Goal: Contribute content: Add original content to the website for others to see

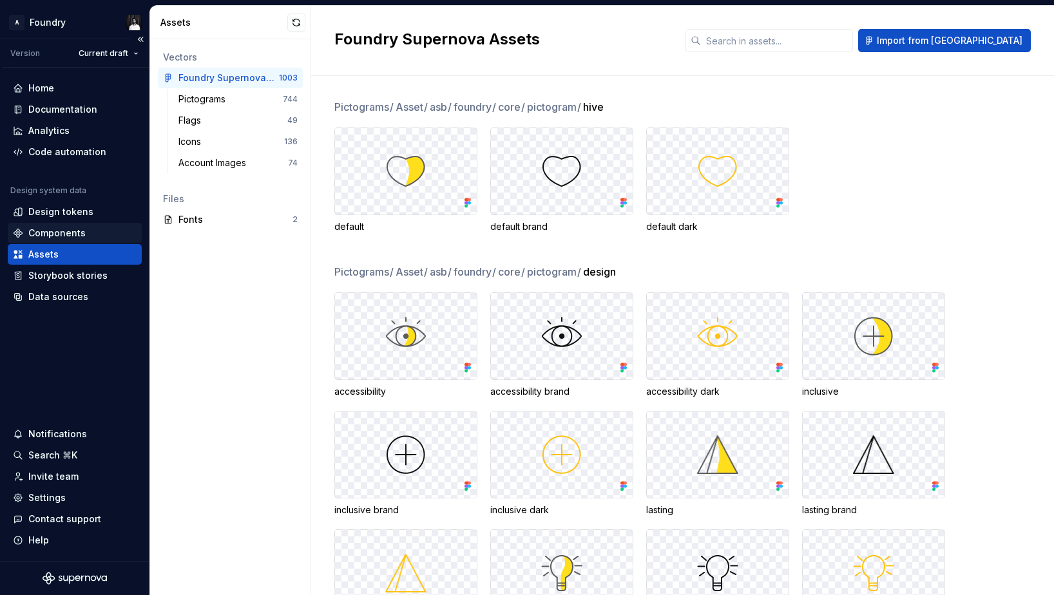
click at [63, 229] on div "Components" at bounding box center [56, 233] width 57 height 13
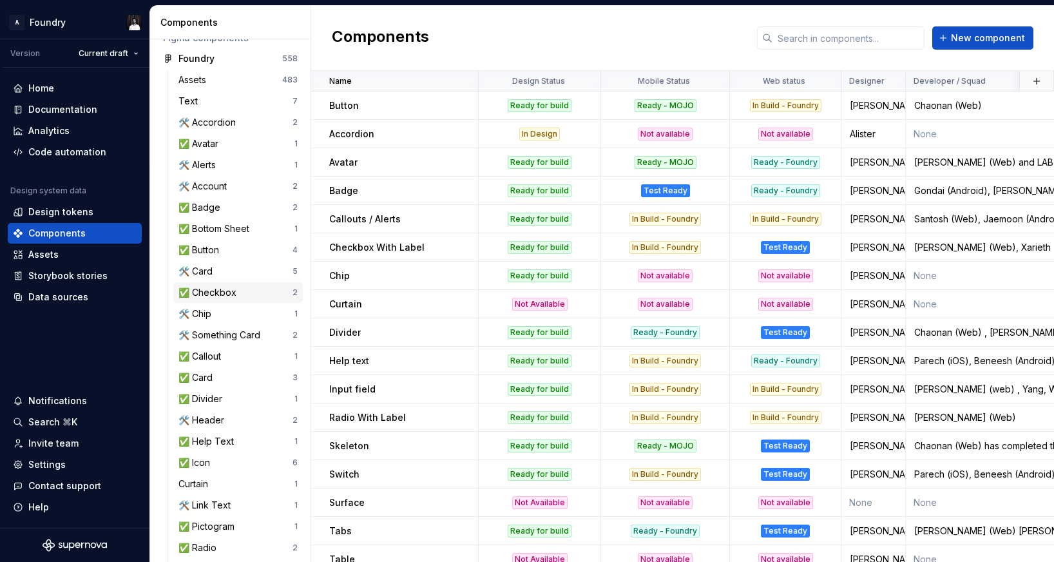
scroll to position [76, 0]
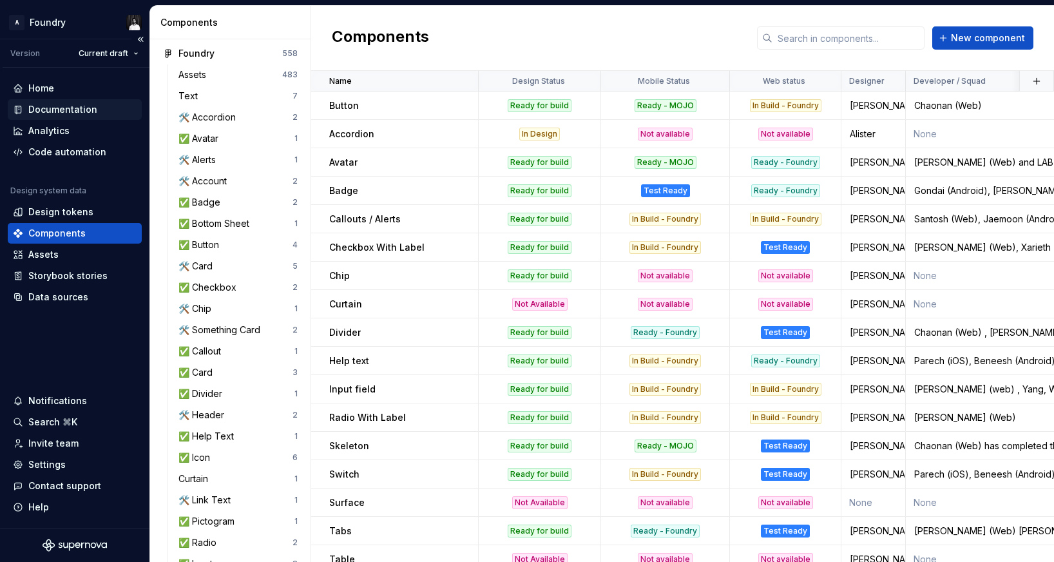
click at [58, 110] on div "Documentation" at bounding box center [62, 109] width 69 height 13
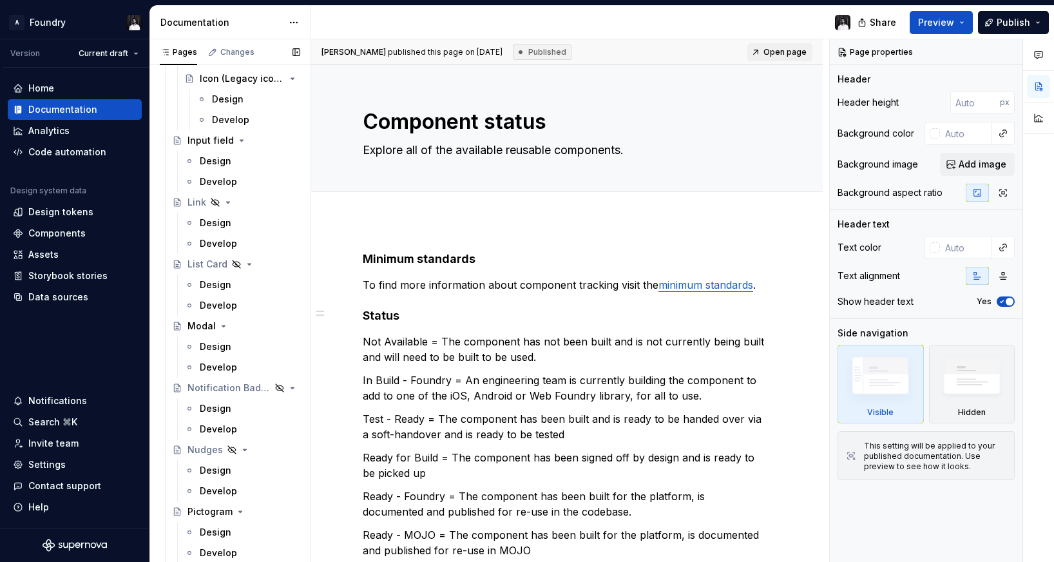
scroll to position [2047, 0]
click at [214, 382] on div "Notification Badge" at bounding box center [210, 385] width 47 height 13
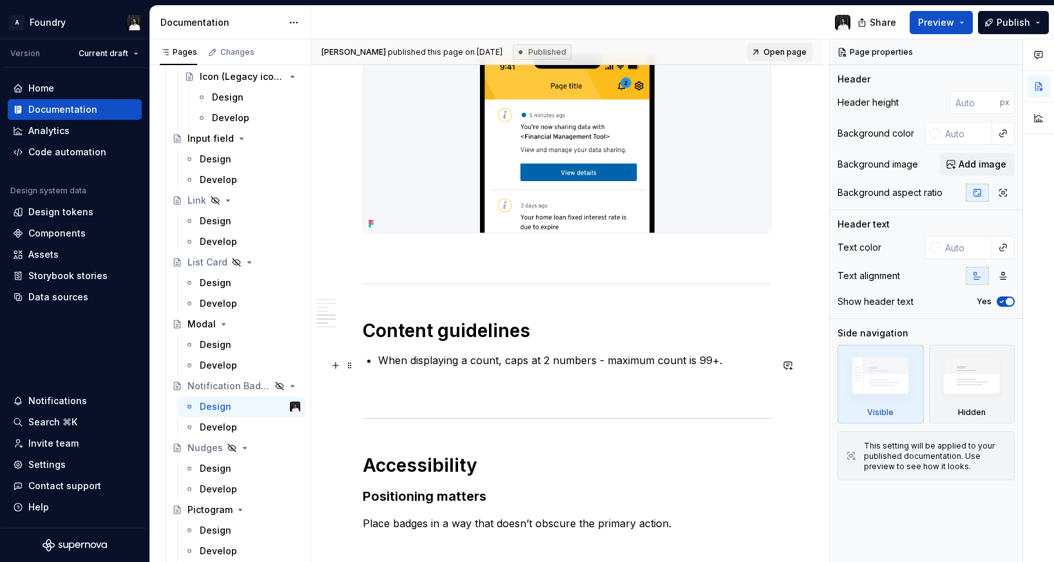
scroll to position [1138, 0]
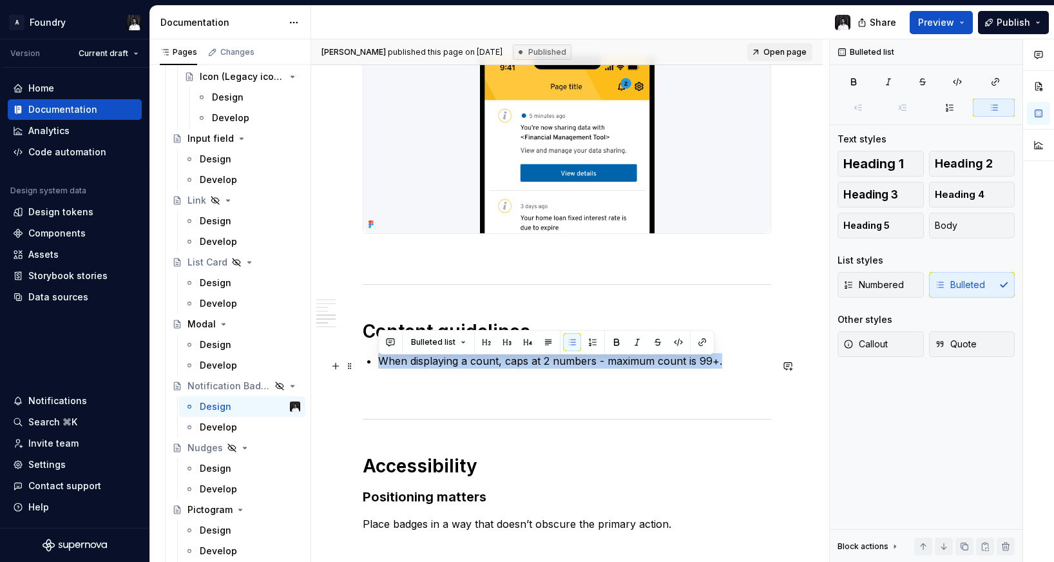
drag, startPoint x: 719, startPoint y: 366, endPoint x: 379, endPoint y: 368, distance: 340.1
click at [379, 368] on p "When displaying a count, caps at 2 numbers - maximum count is 99+." at bounding box center [574, 360] width 393 height 15
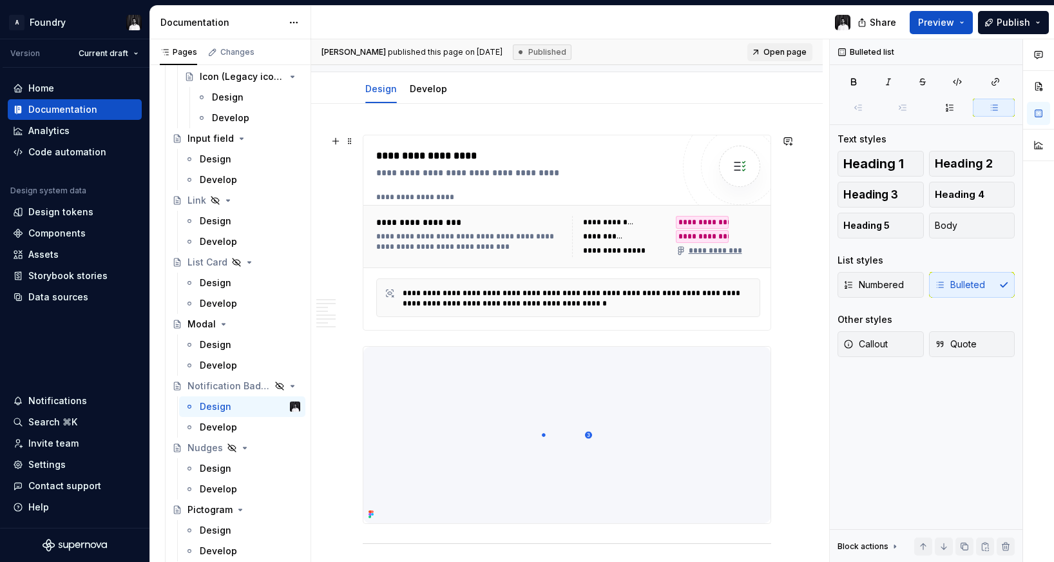
scroll to position [0, 0]
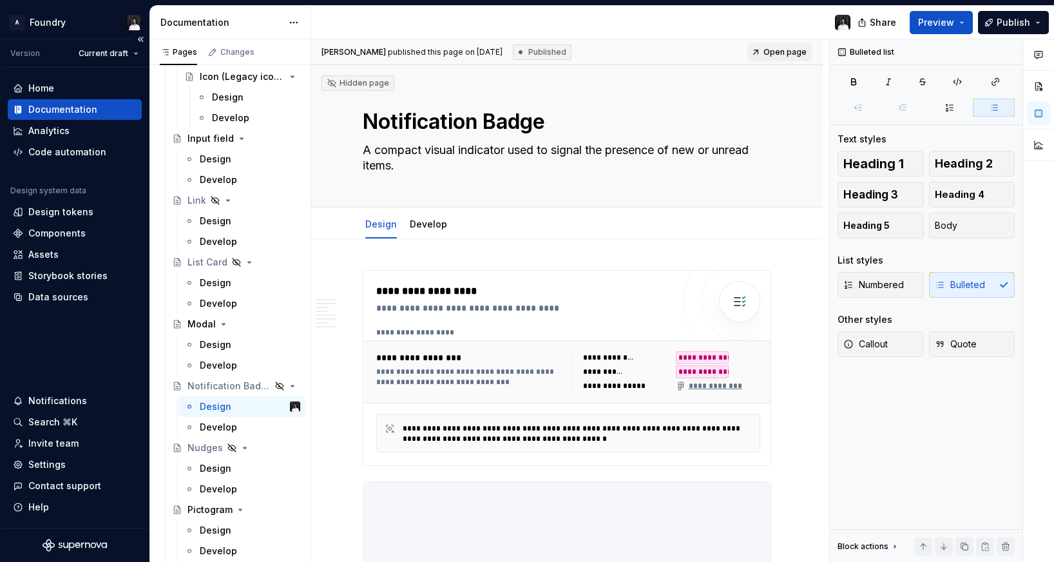
click at [43, 345] on div "Home Documentation Analytics Code automation Design system data Design tokens C…" at bounding box center [74, 298] width 149 height 460
click at [55, 230] on div "Components" at bounding box center [56, 233] width 57 height 13
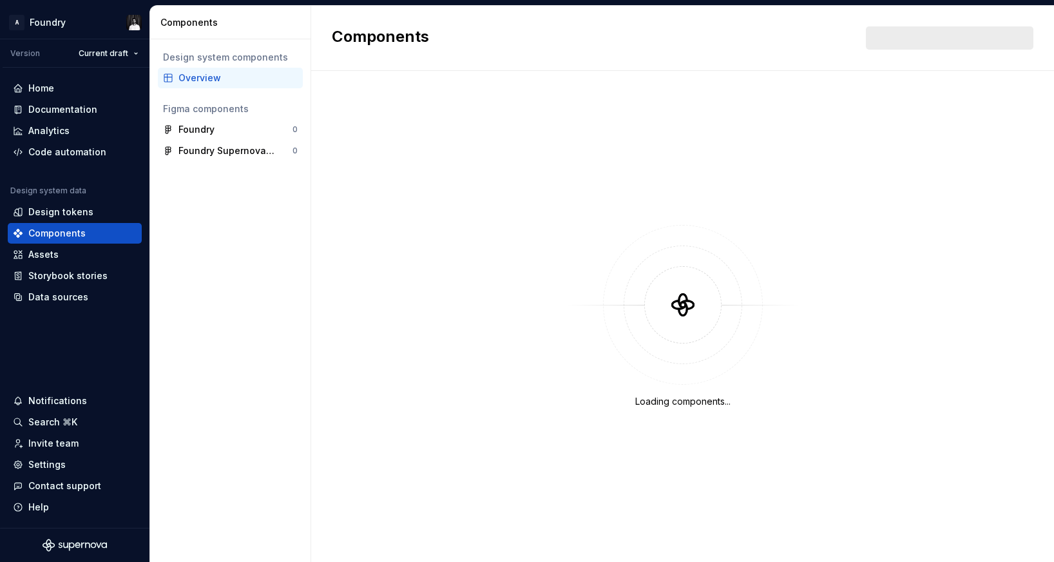
click at [205, 79] on div "Overview" at bounding box center [237, 77] width 119 height 13
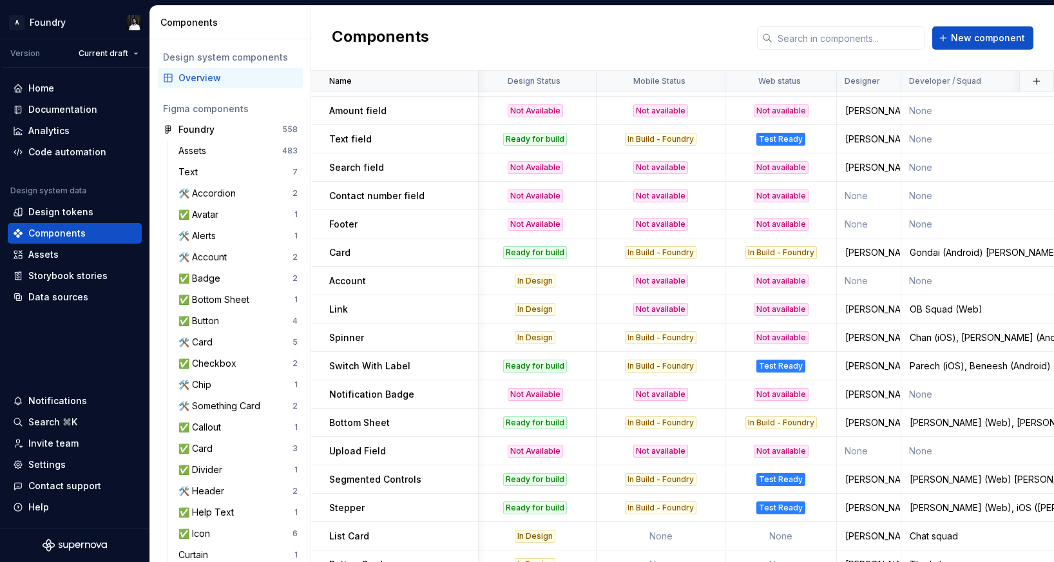
scroll to position [1100, 6]
click at [396, 394] on p "Notification Badge" at bounding box center [371, 394] width 85 height 13
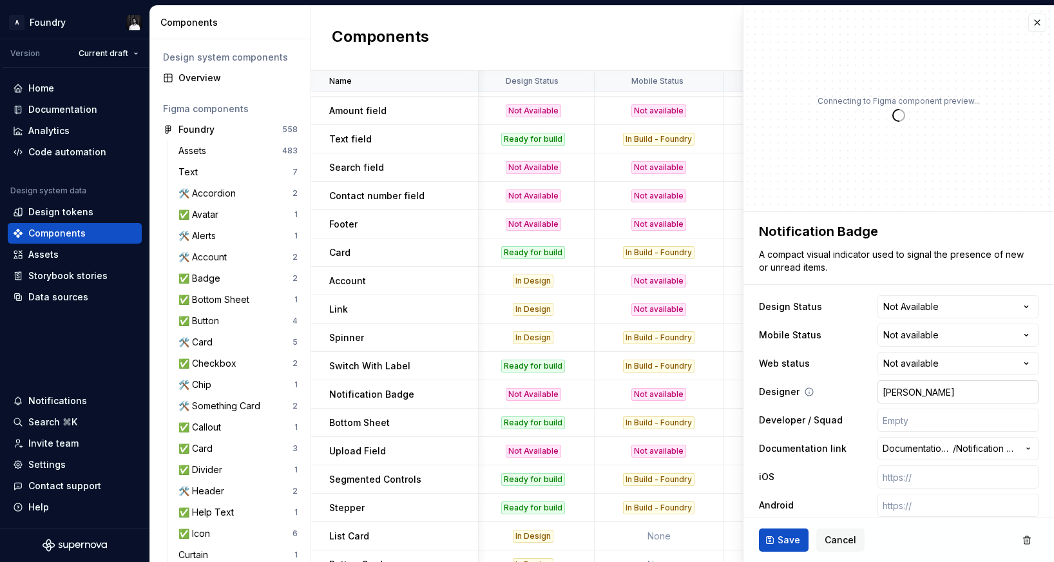
type textarea "*"
click at [954, 305] on html "A Foundry Version Current draft Home Documentation Analytics Code automation De…" at bounding box center [527, 281] width 1054 height 562
select select "**********"
type textarea "*"
click at [945, 337] on html "A Foundry Version Current draft Home Documentation Analytics Code automation De…" at bounding box center [527, 281] width 1054 height 562
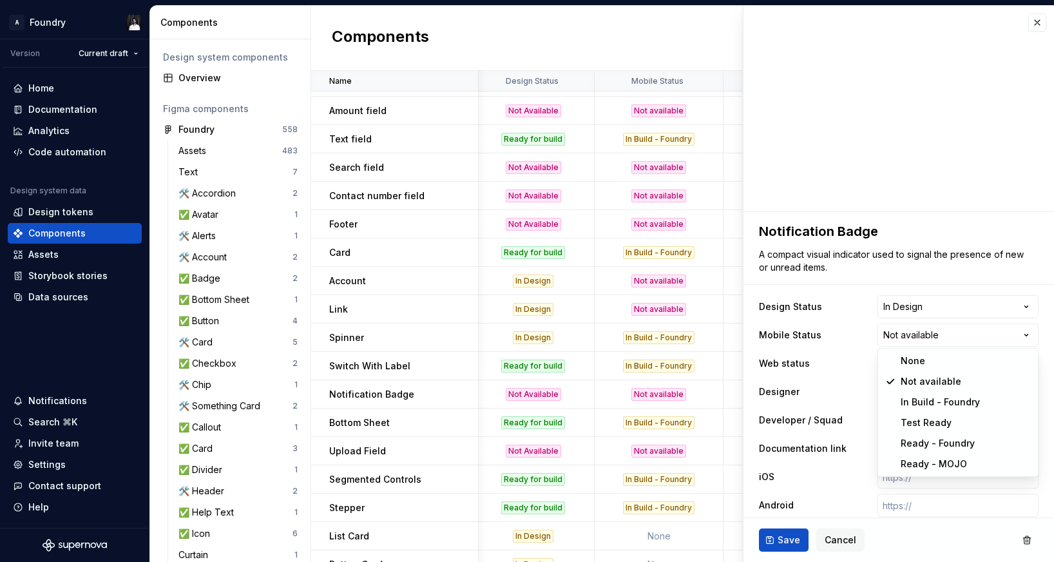
select select "**********"
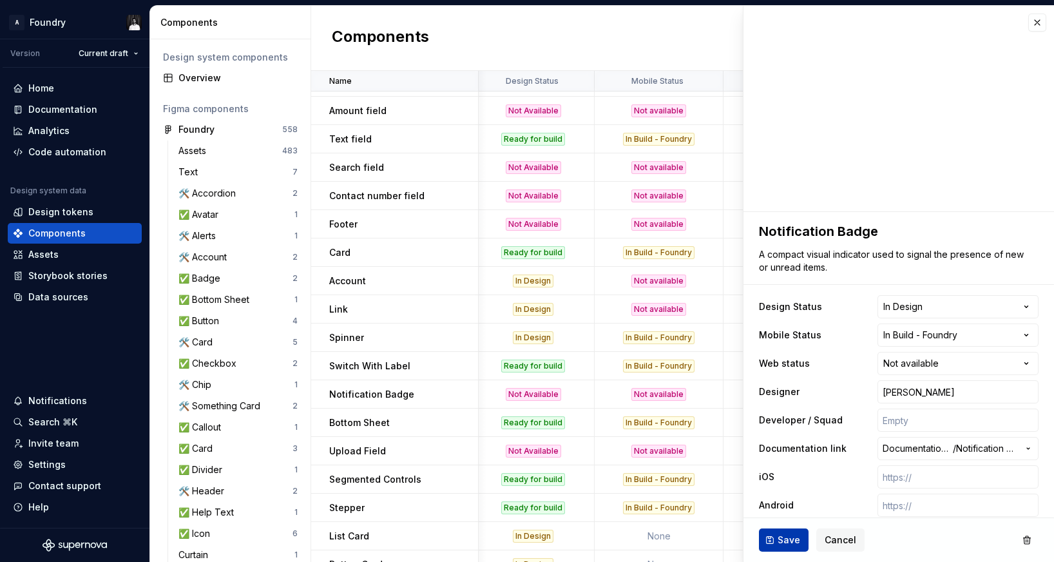
click at [779, 539] on span "Save" at bounding box center [788, 539] width 23 height 13
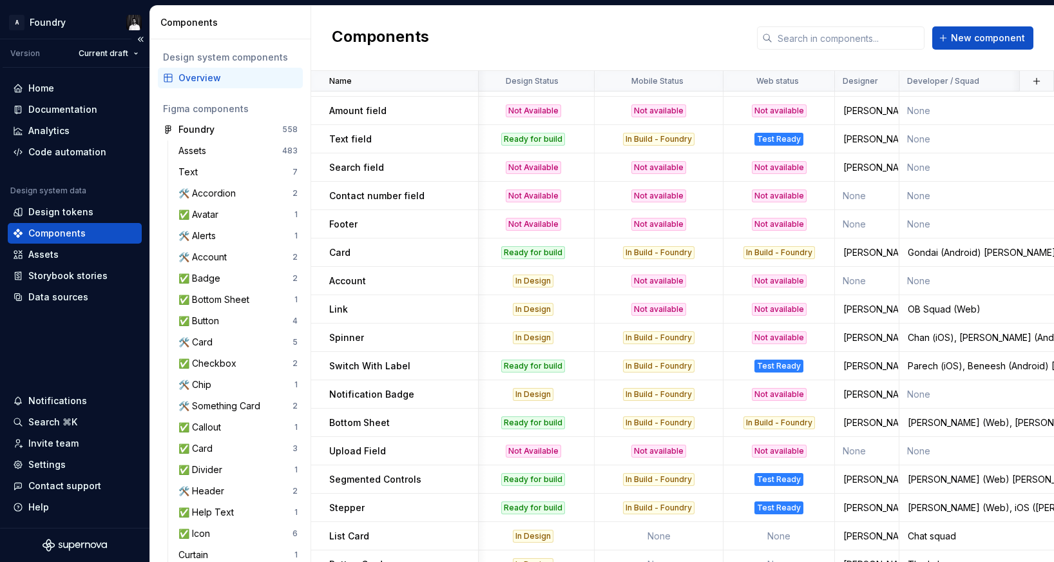
click at [81, 350] on div "Home Documentation Analytics Code automation Design system data Design tokens C…" at bounding box center [74, 298] width 149 height 460
click at [42, 109] on div "Documentation" at bounding box center [62, 109] width 69 height 13
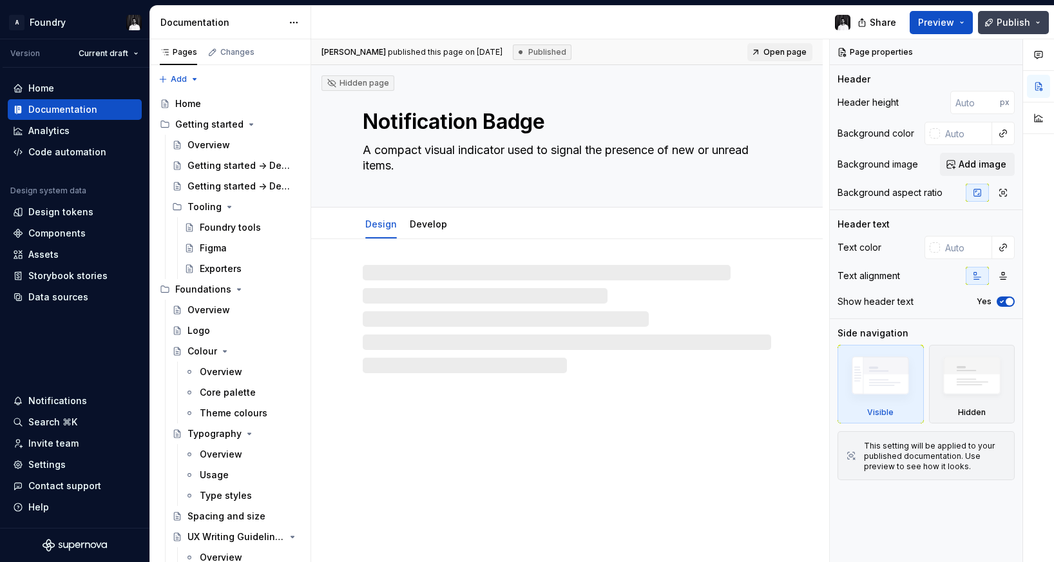
click at [1016, 23] on span "Publish" at bounding box center [1012, 22] width 33 height 13
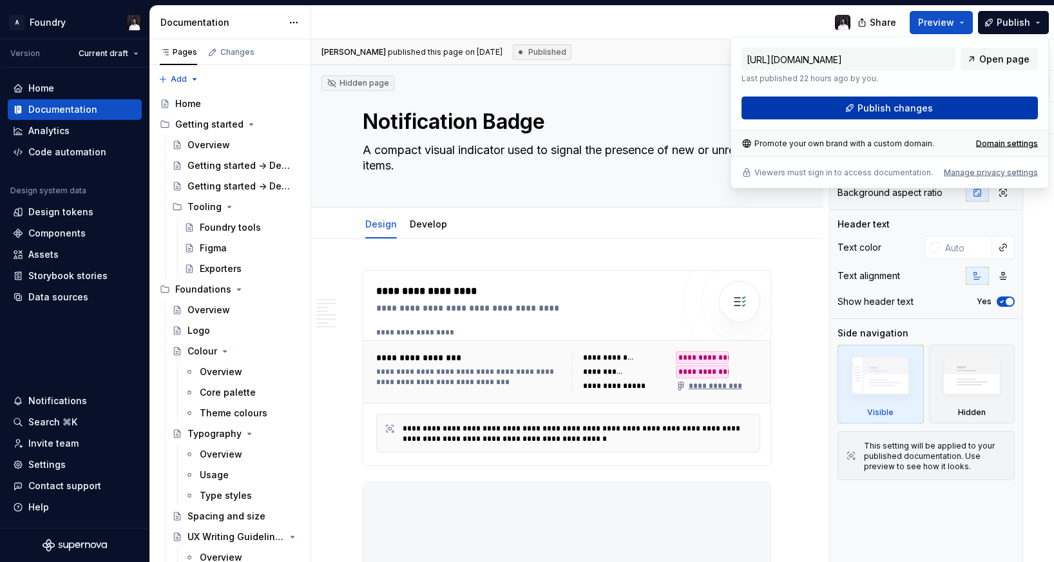
click at [943, 98] on button "Publish changes" at bounding box center [889, 108] width 296 height 23
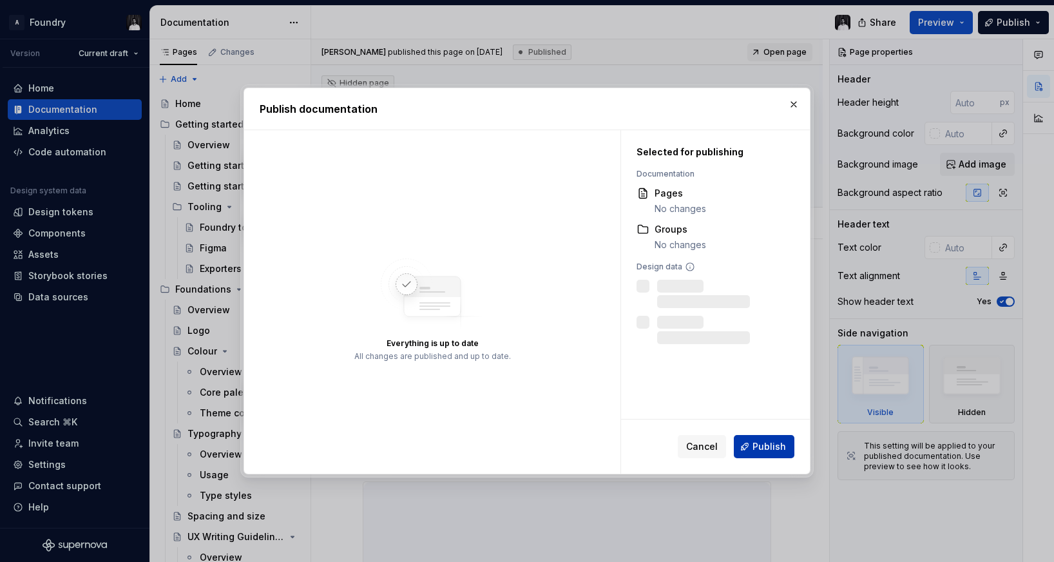
click at [771, 439] on button "Publish" at bounding box center [764, 446] width 61 height 23
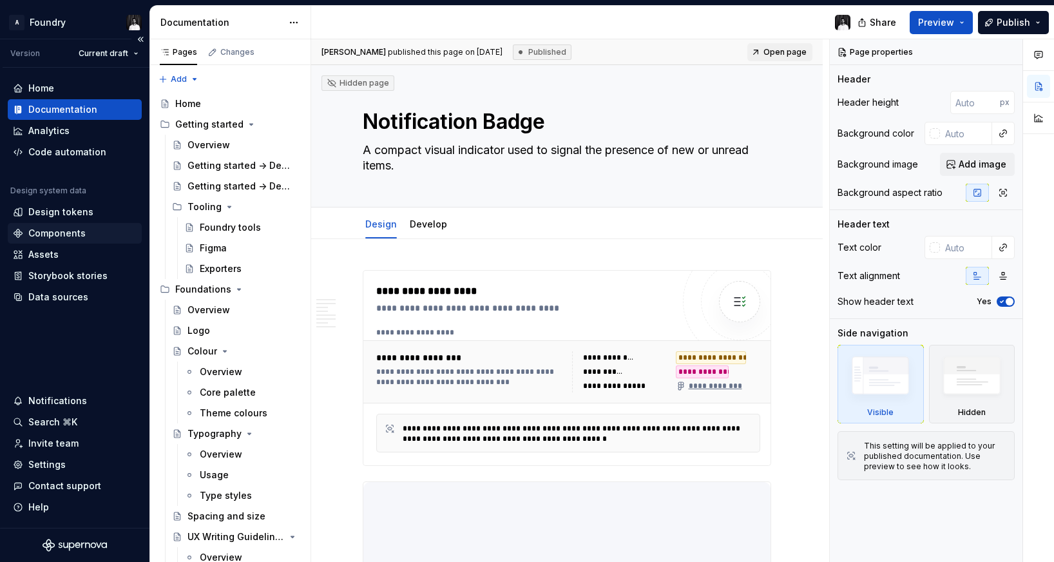
click at [69, 233] on div "Components" at bounding box center [56, 233] width 57 height 13
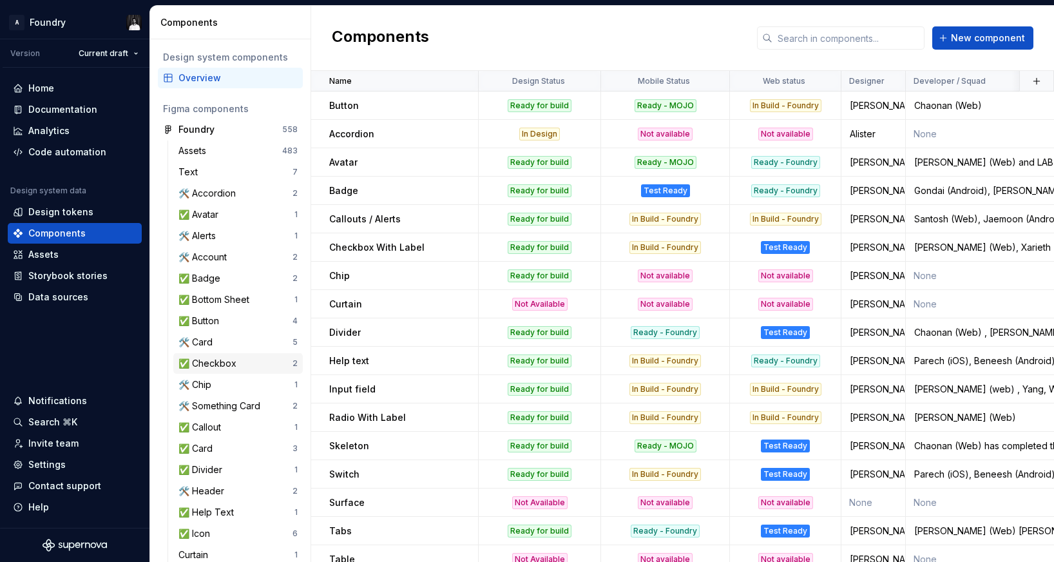
scroll to position [399, 0]
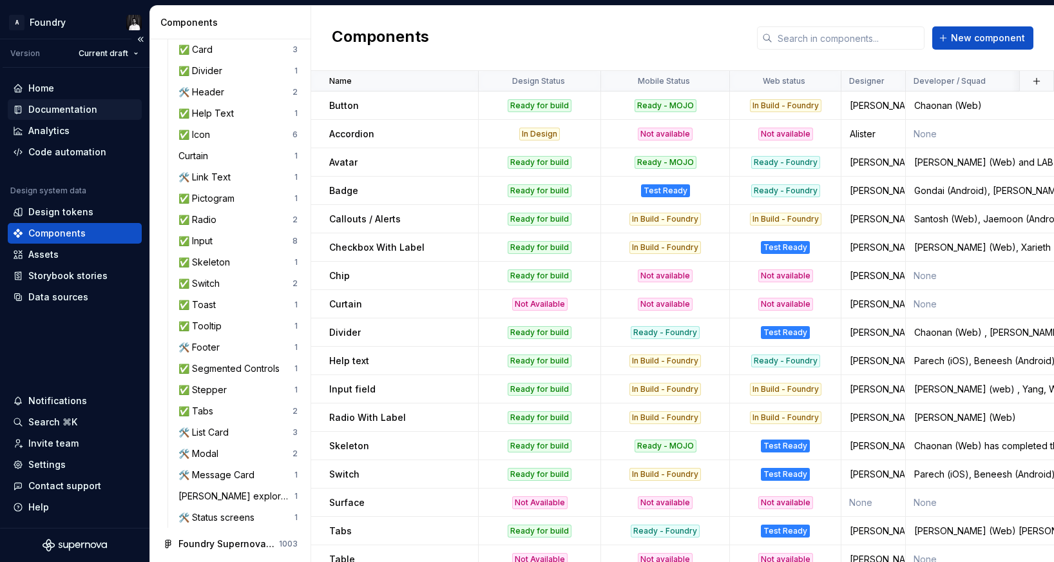
click at [61, 113] on div "Documentation" at bounding box center [62, 109] width 69 height 13
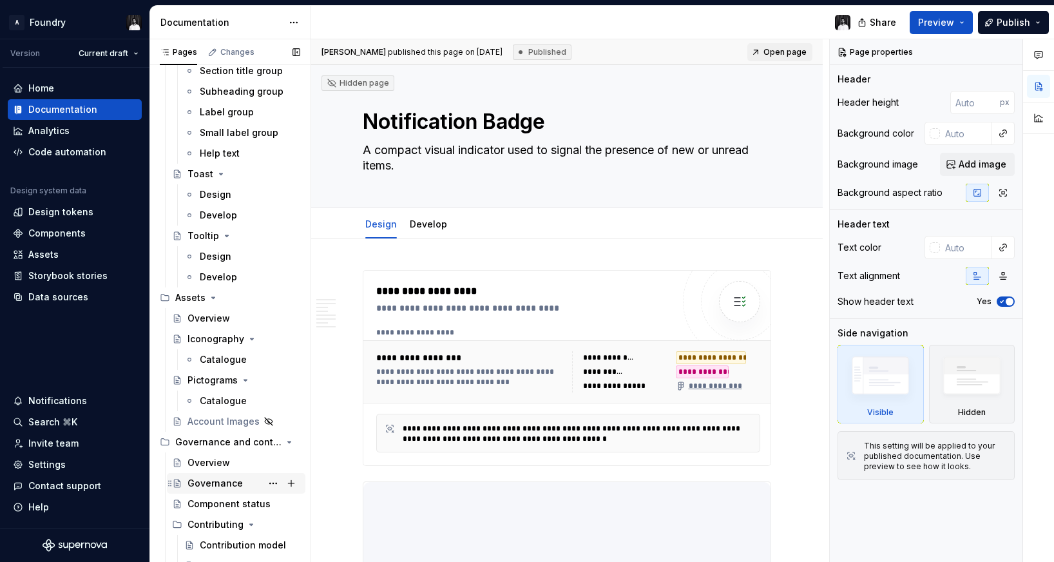
scroll to position [3589, 0]
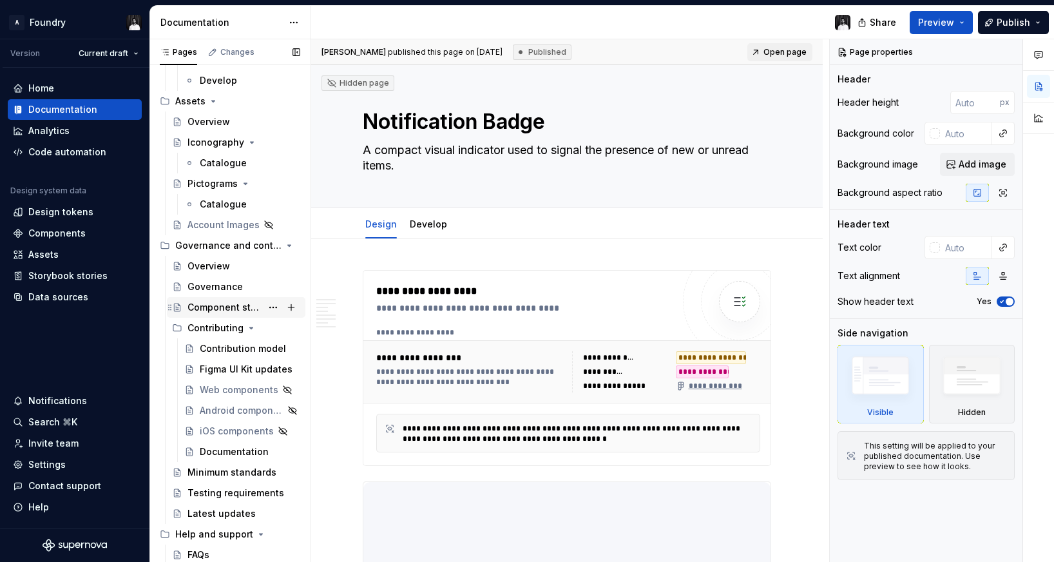
click at [212, 307] on div "Component status" at bounding box center [224, 307] width 74 height 13
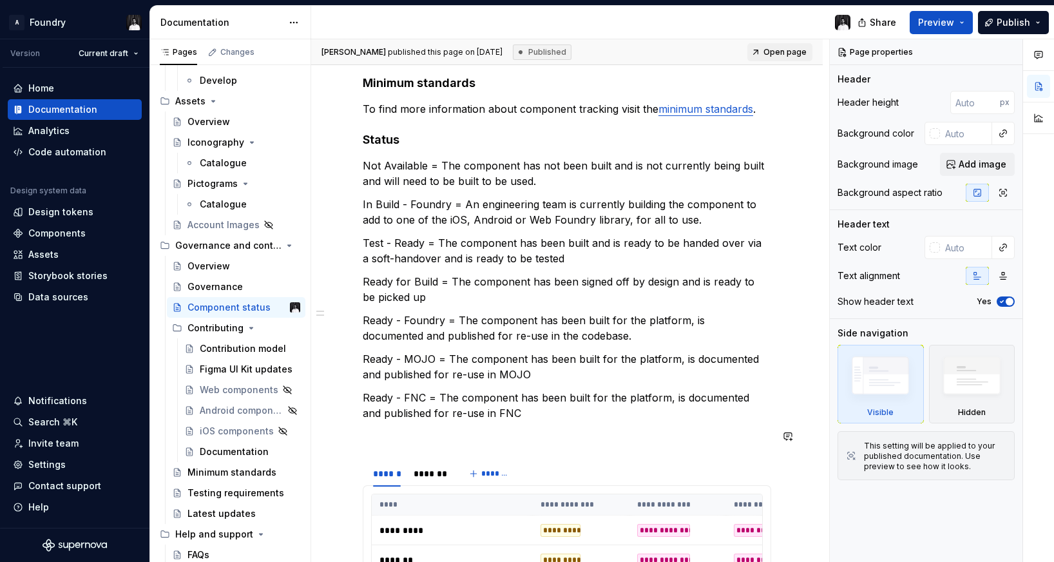
scroll to position [171, 0]
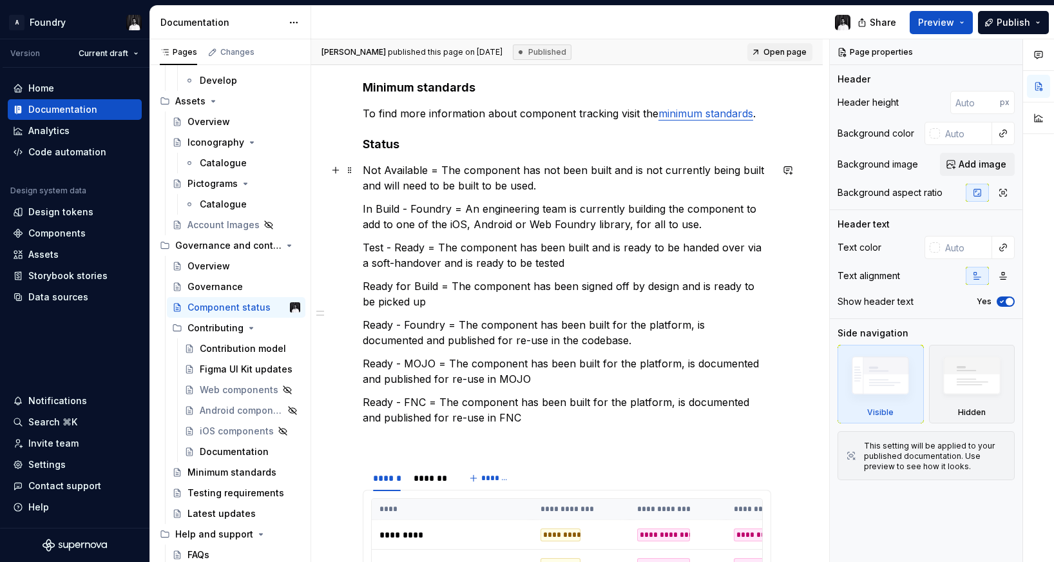
click at [439, 168] on p "Not Available = The component has not been built and is not currently being bui…" at bounding box center [567, 177] width 408 height 31
type textarea "*"
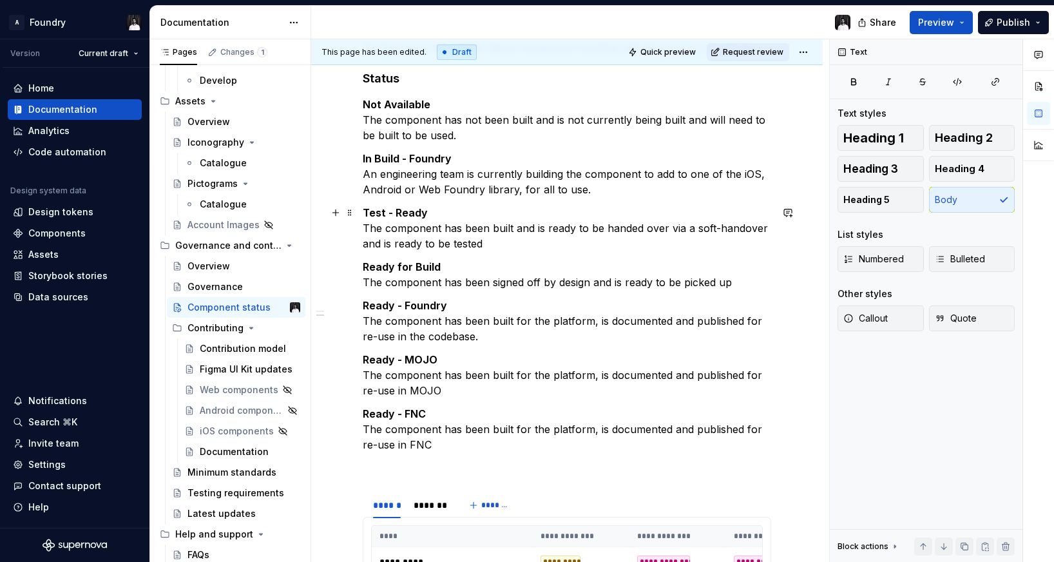
scroll to position [292, 0]
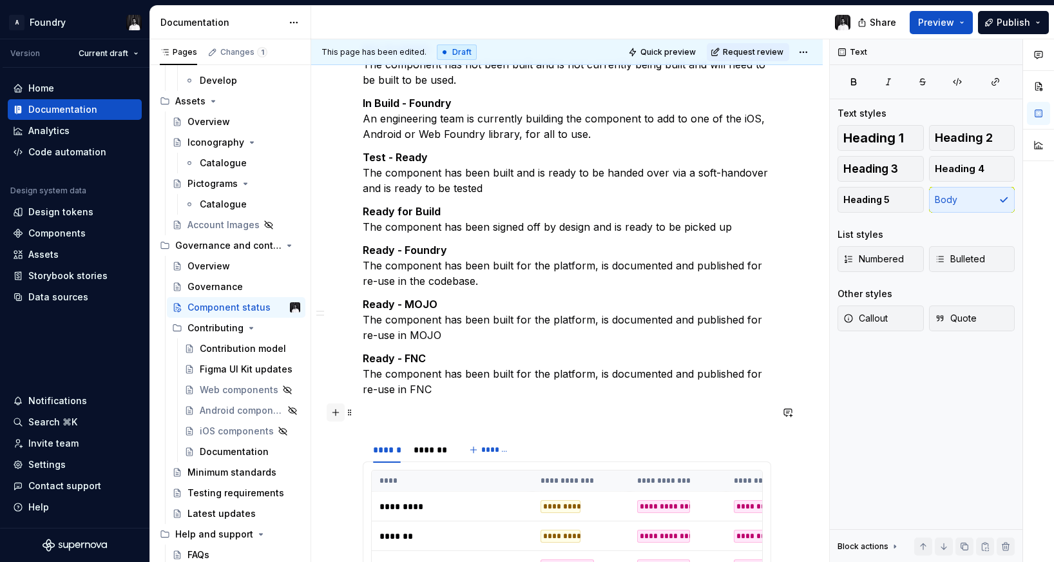
click at [330, 408] on button "button" at bounding box center [336, 412] width 18 height 18
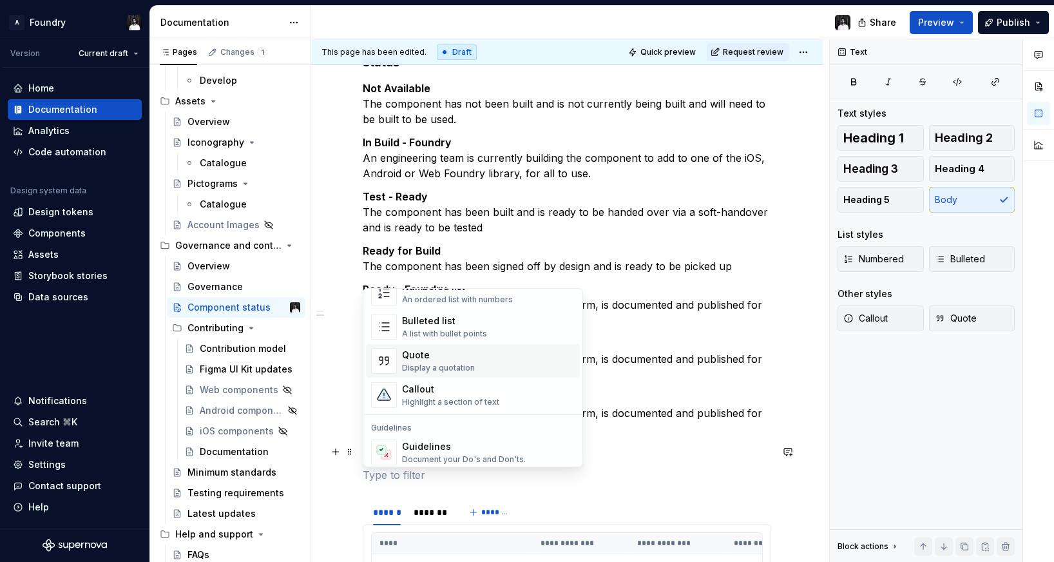
scroll to position [245, 0]
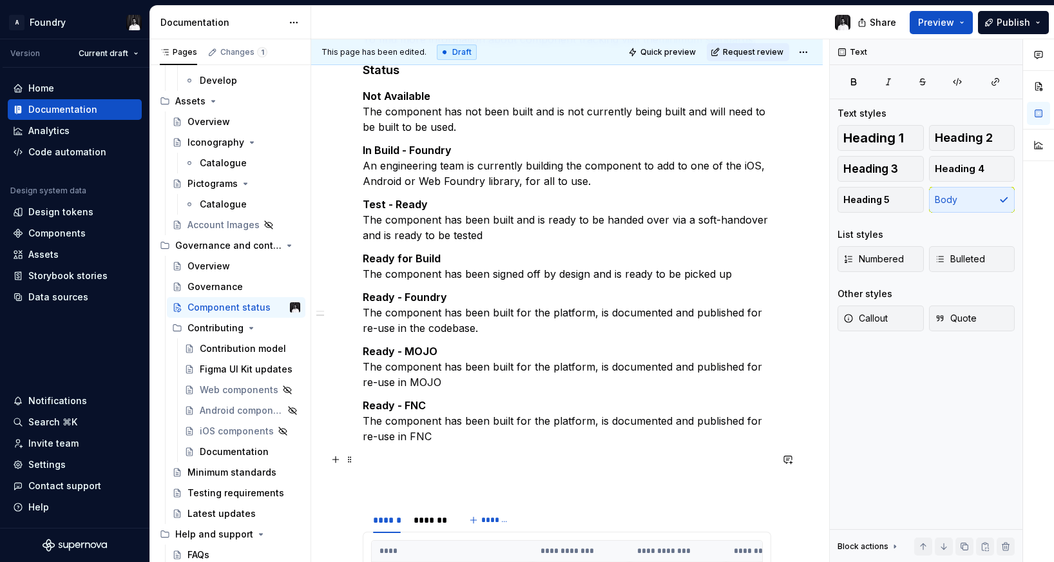
click at [676, 323] on p "Ready - Foundry The component has been built for the platform, is documented an…" at bounding box center [567, 312] width 408 height 46
click at [370, 97] on strong "Not Available" at bounding box center [397, 96] width 68 height 13
click at [365, 95] on strong "Not Available" at bounding box center [397, 96] width 68 height 13
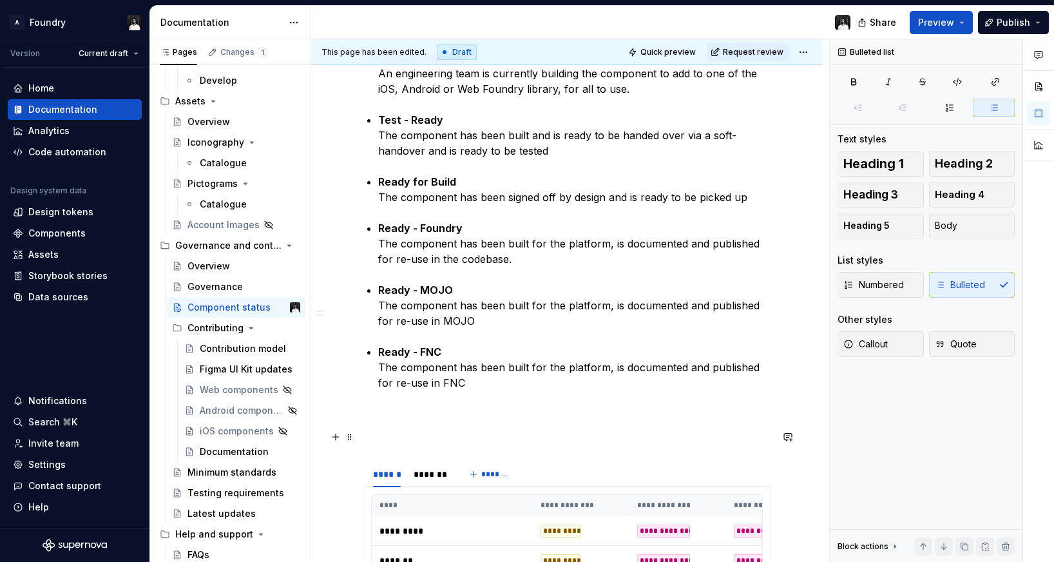
scroll to position [352, 0]
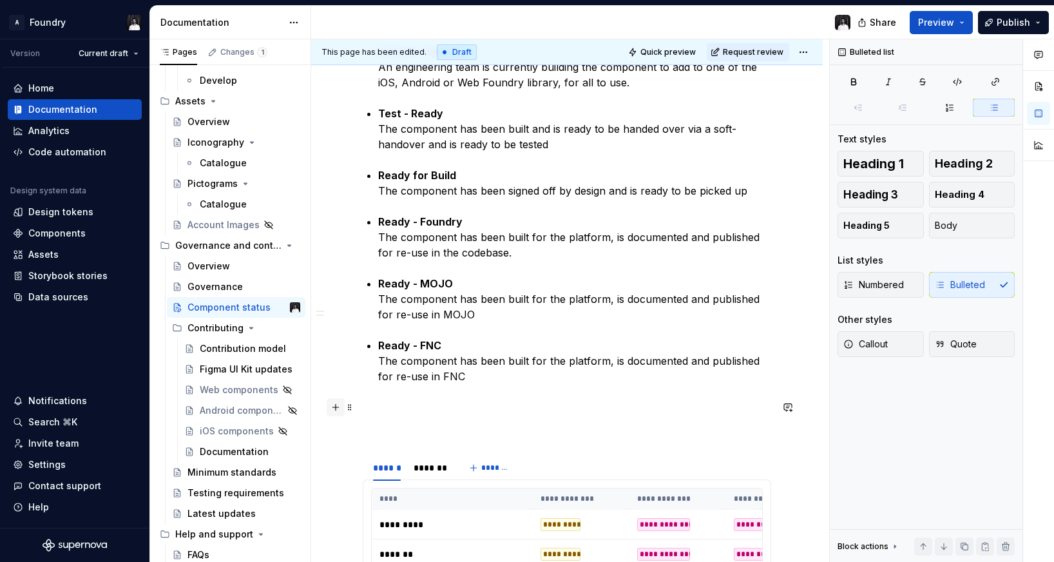
click at [332, 408] on button "button" at bounding box center [336, 407] width 18 height 18
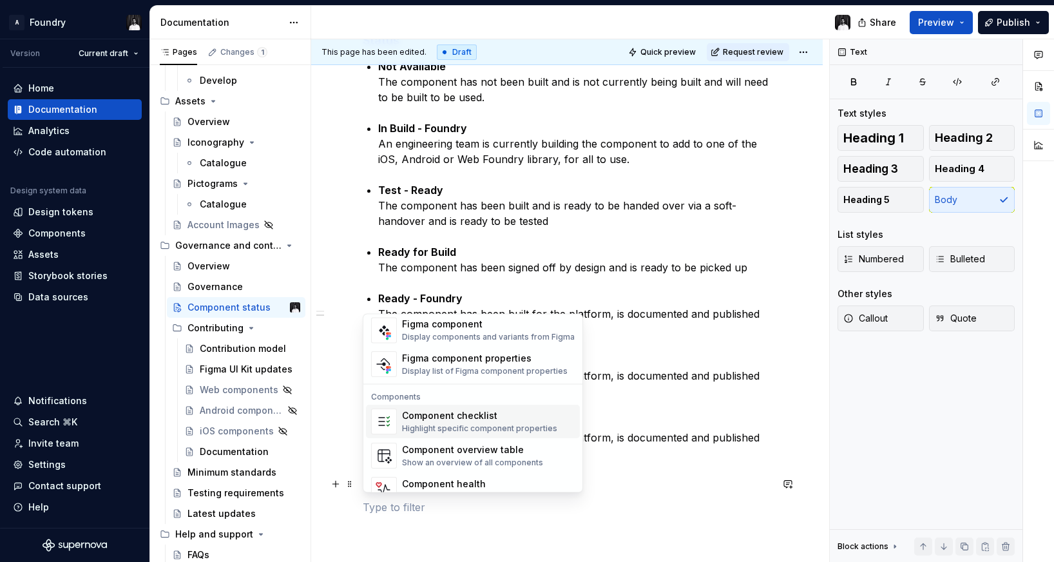
scroll to position [1282, 0]
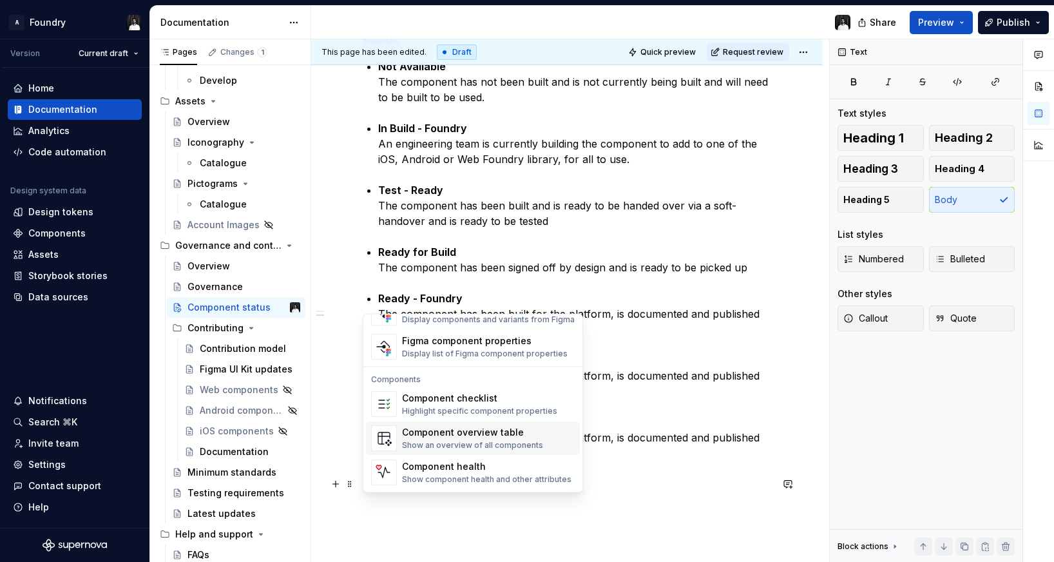
click at [451, 446] on div "Show an overview of all components" at bounding box center [472, 446] width 141 height 10
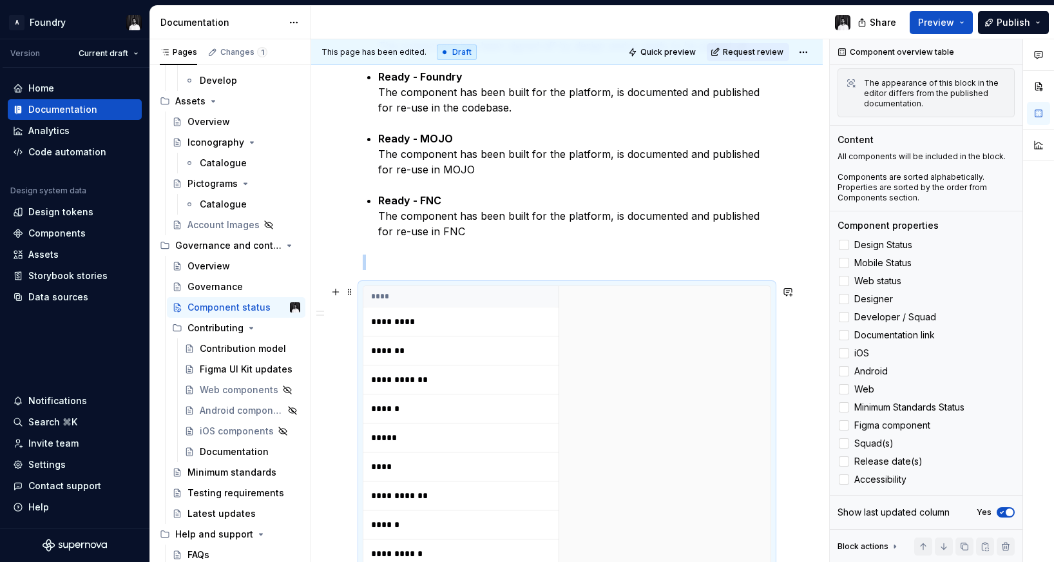
scroll to position [341, 0]
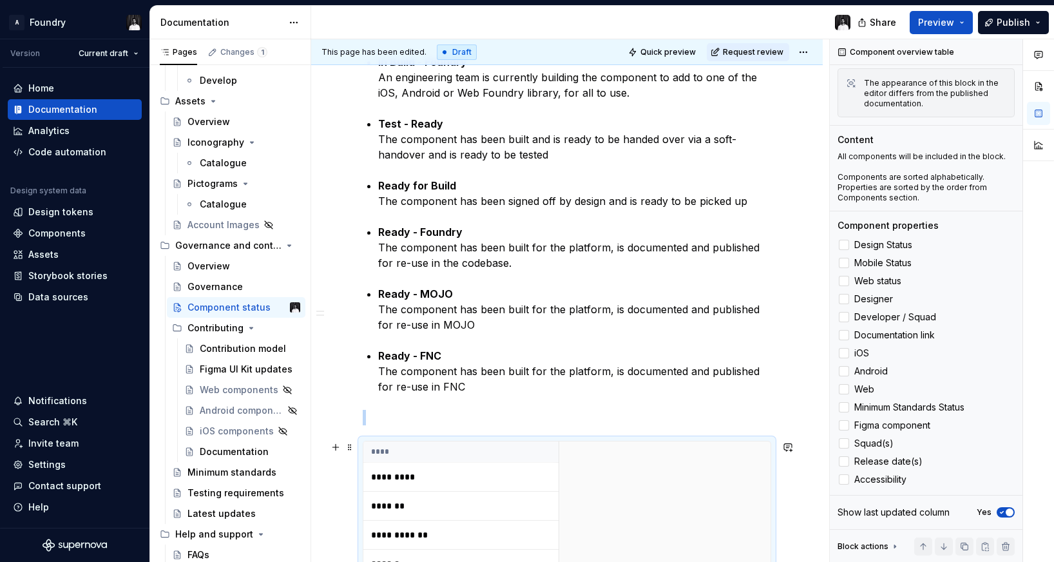
click at [346, 448] on span at bounding box center [350, 447] width 10 height 18
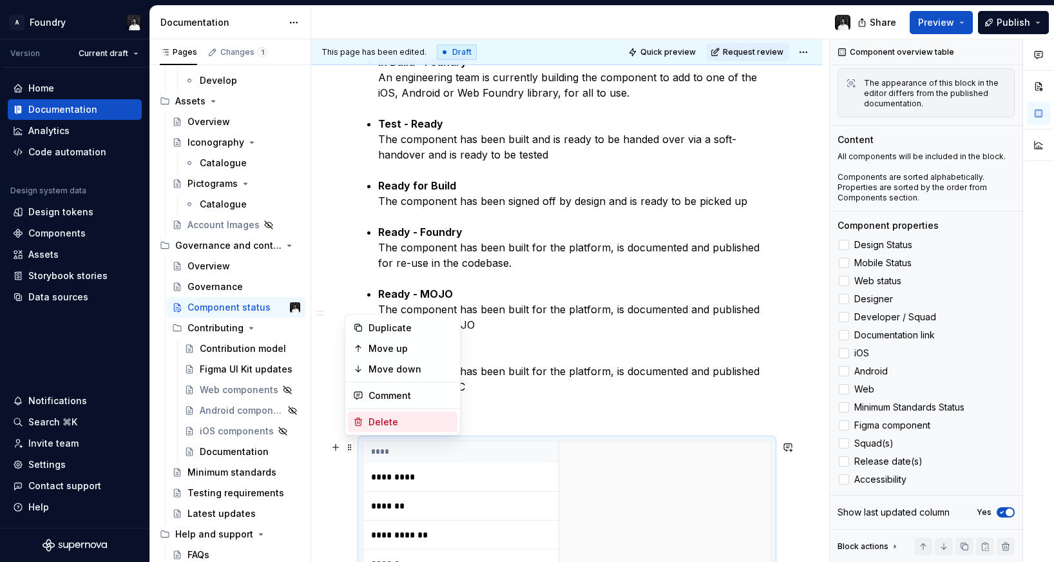
click at [369, 419] on div "Delete" at bounding box center [410, 421] width 84 height 13
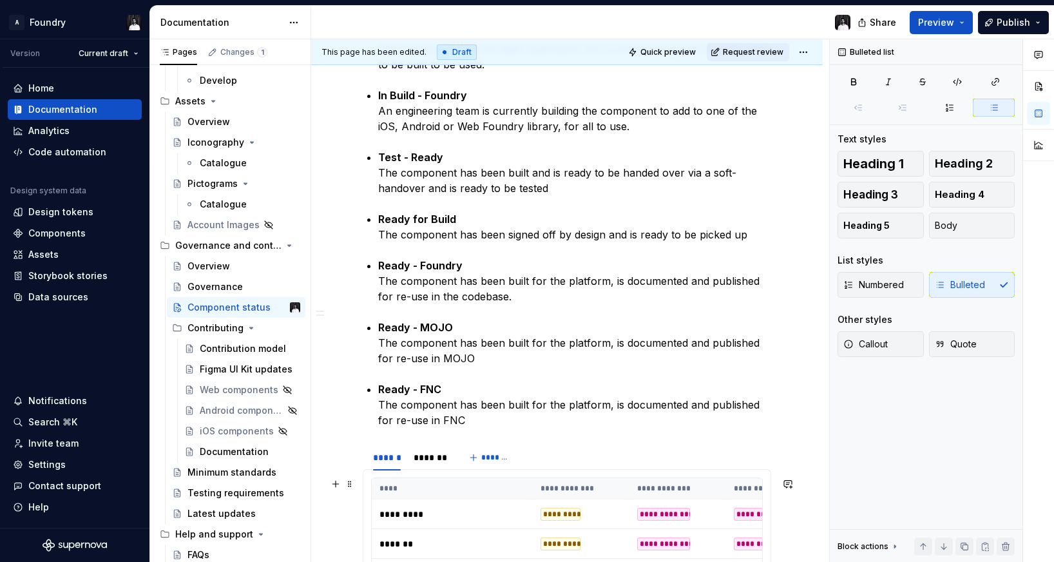
scroll to position [0, 0]
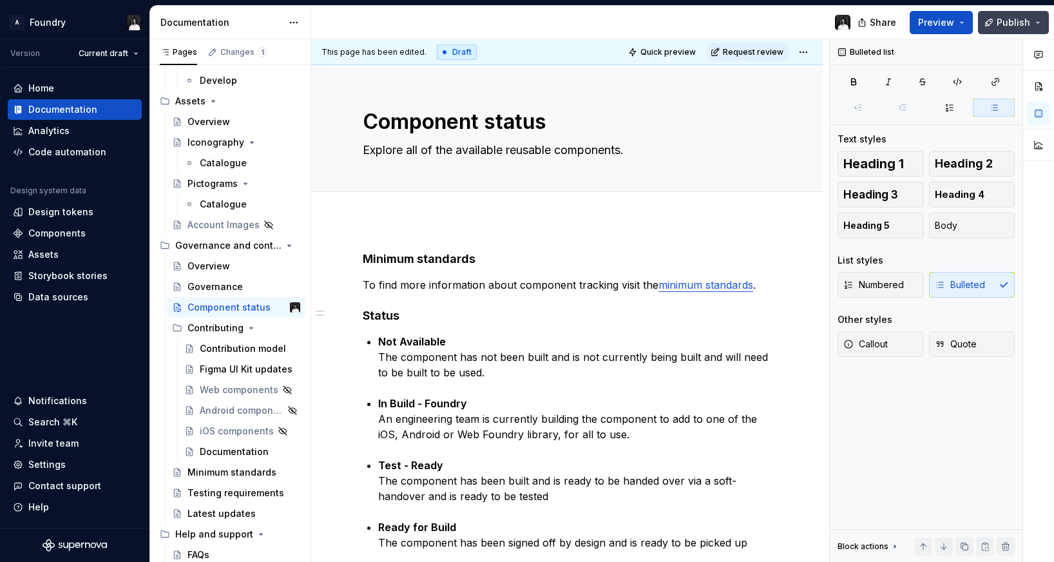
click at [1027, 23] on span "Publish" at bounding box center [1012, 22] width 33 height 13
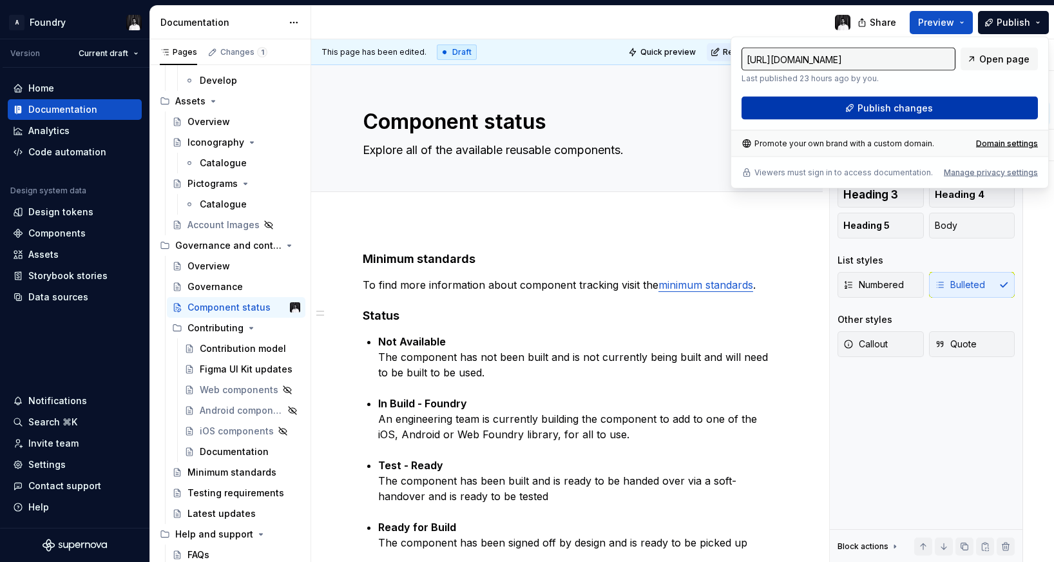
click at [871, 104] on span "Publish changes" at bounding box center [894, 108] width 75 height 13
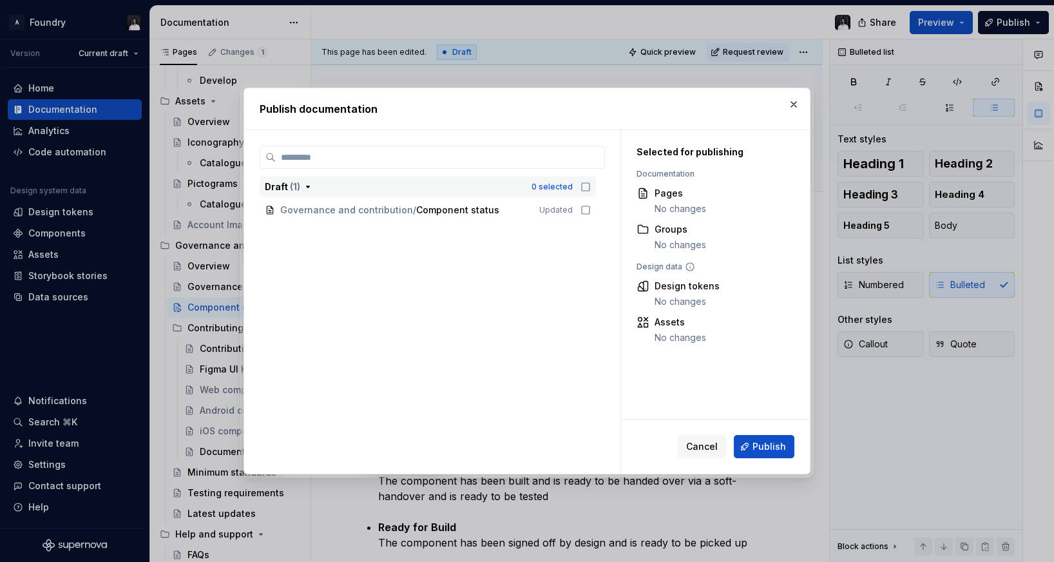
click at [591, 187] on icon "button" at bounding box center [585, 187] width 10 height 10
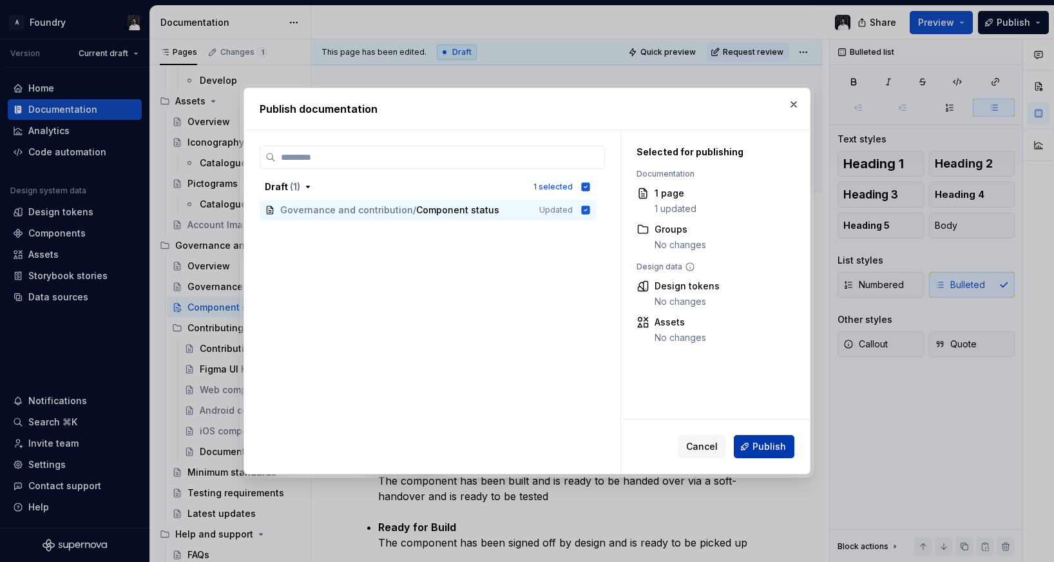
click at [775, 448] on span "Publish" at bounding box center [768, 446] width 33 height 13
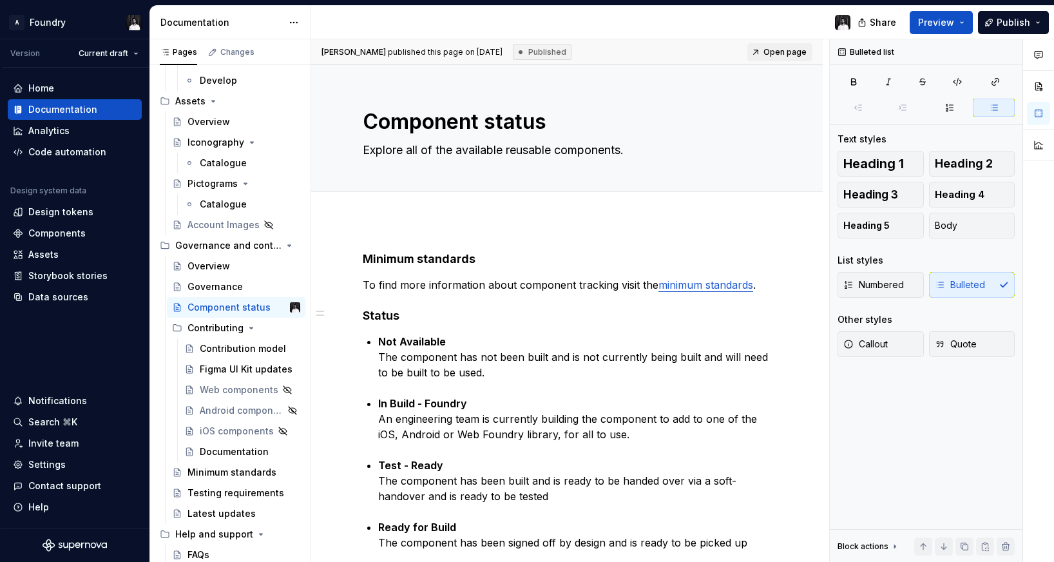
scroll to position [3527, 0]
type textarea "*"
